Goal: Check status: Check status

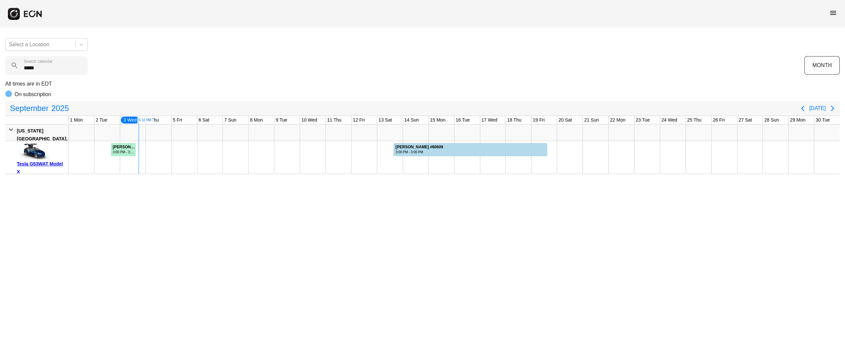
type calendar "******"
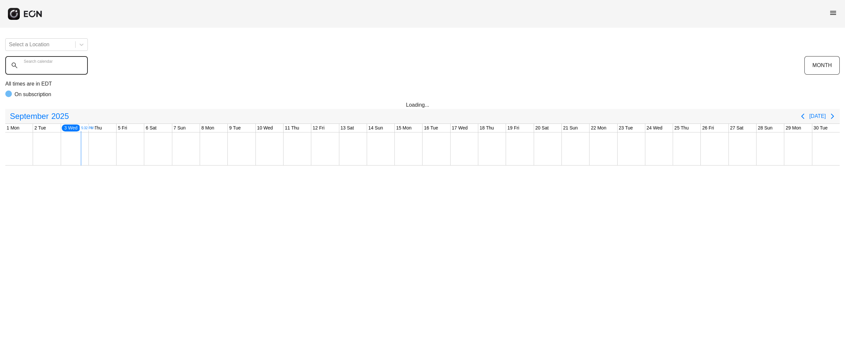
click at [53, 72] on calendar "Search calendar" at bounding box center [46, 65] width 83 height 18
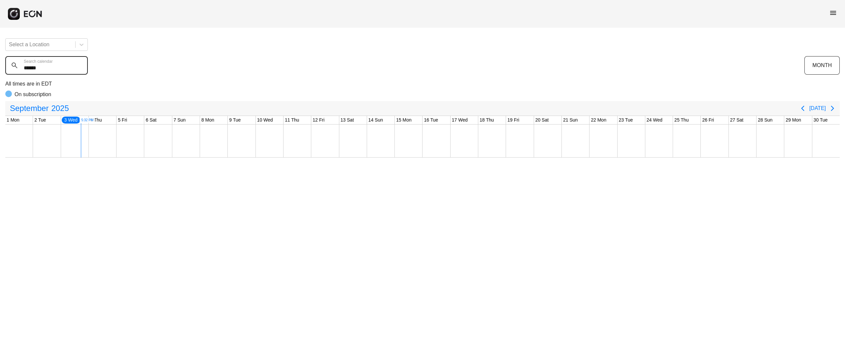
type calendar "******"
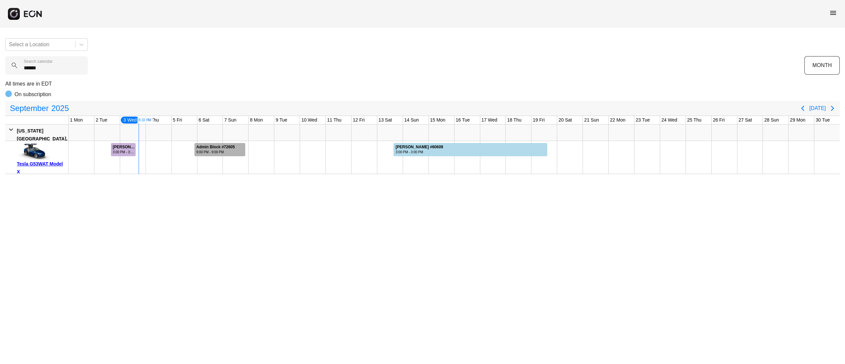
click at [211, 154] on div "9:00 PM - 9:00 PM" at bounding box center [215, 152] width 39 height 5
